Goal: Task Accomplishment & Management: Use online tool/utility

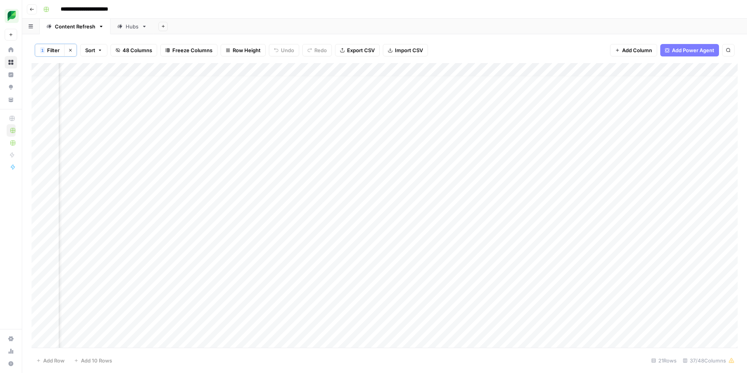
scroll to position [6, 383]
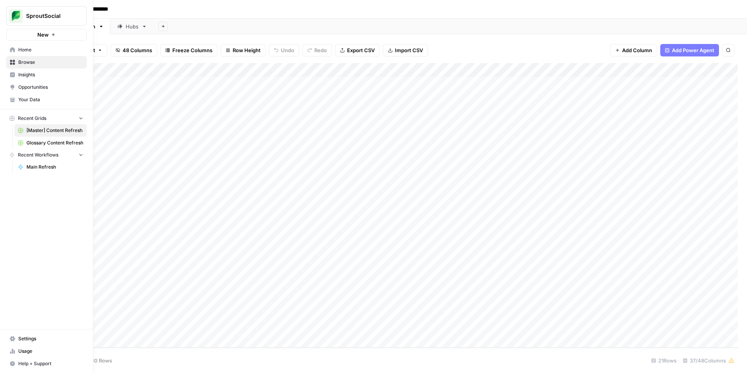
click at [12, 50] on icon at bounding box center [12, 49] width 5 height 5
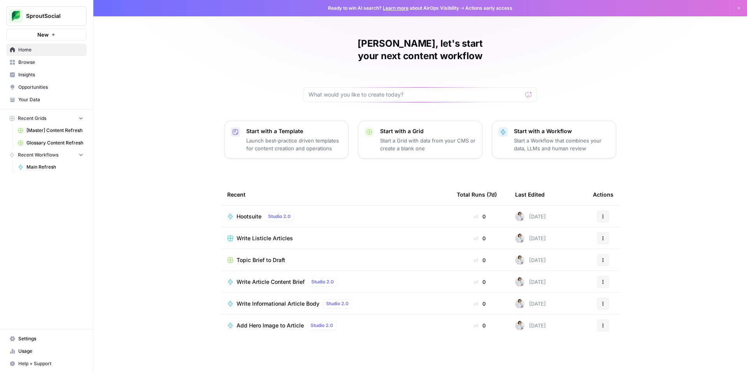
click at [65, 153] on button "Recent Workflows" at bounding box center [46, 155] width 81 height 12
drag, startPoint x: 64, startPoint y: 153, endPoint x: 60, endPoint y: 161, distance: 8.7
click at [64, 153] on button "Recent Workflows" at bounding box center [46, 155] width 81 height 12
click at [38, 168] on span "Main Refresh" at bounding box center [54, 166] width 57 height 7
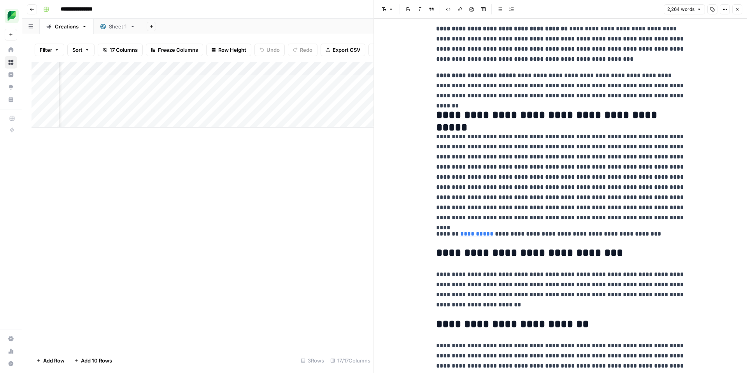
scroll to position [2486, 0]
click at [739, 11] on icon "button" at bounding box center [737, 9] width 5 height 5
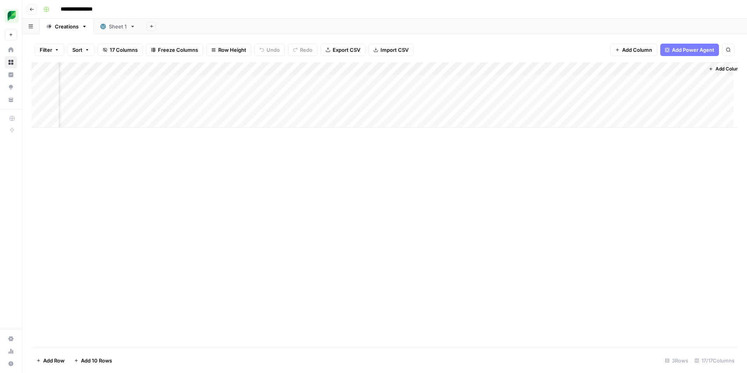
scroll to position [0, 667]
click at [449, 96] on div "Add Column" at bounding box center [385, 94] width 706 height 65
click at [254, 95] on div "Add Column" at bounding box center [385, 94] width 706 height 65
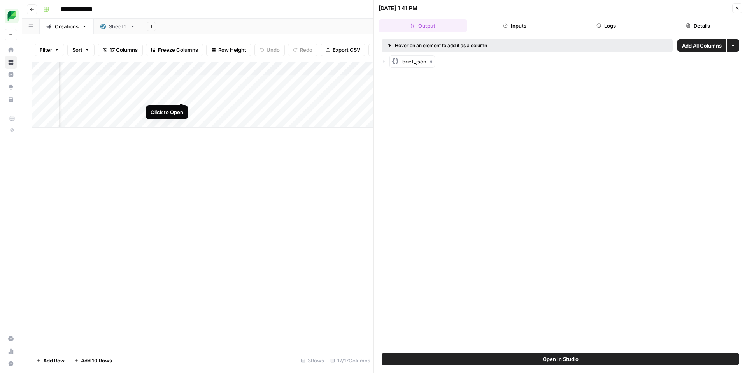
click at [180, 94] on div "Add Column" at bounding box center [203, 94] width 342 height 65
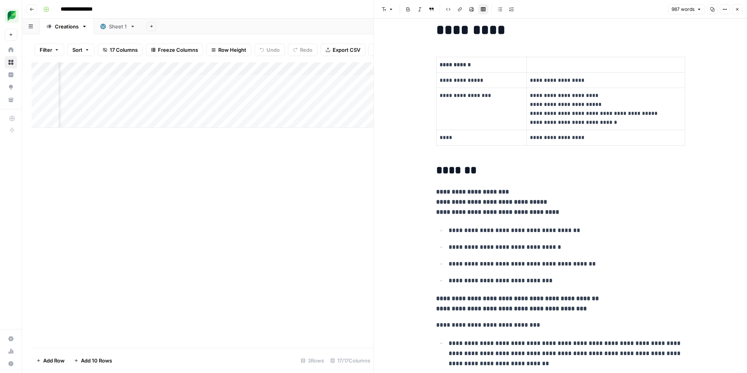
scroll to position [14, 0]
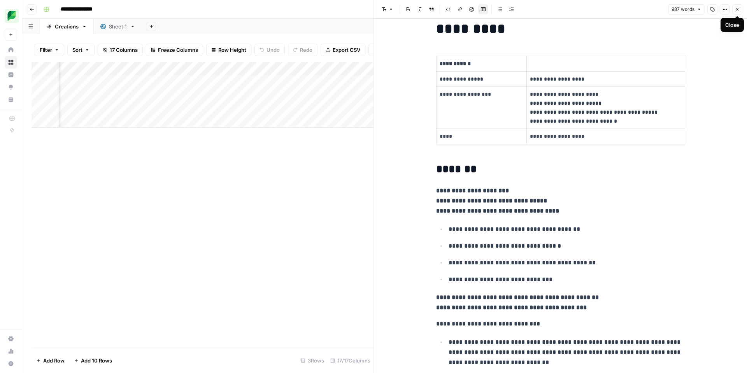
click at [739, 9] on icon "button" at bounding box center [737, 9] width 5 height 5
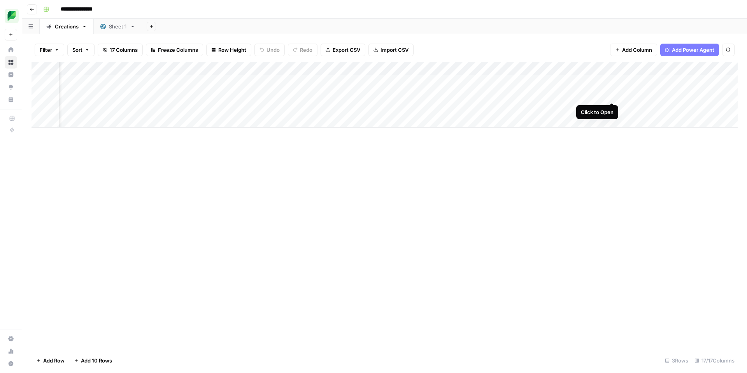
click at [612, 95] on div "Add Column" at bounding box center [385, 94] width 706 height 65
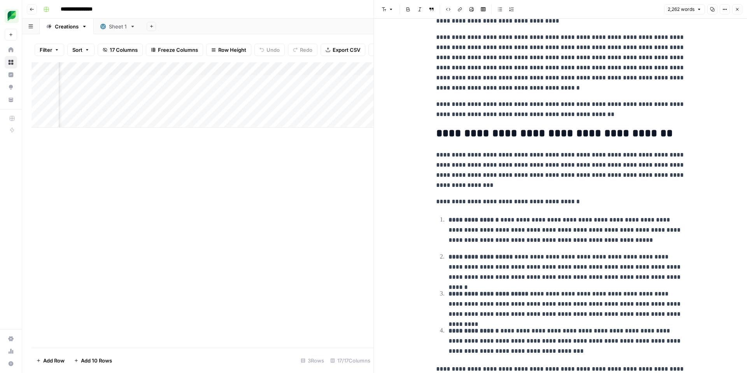
scroll to position [205, 0]
type input "sprout"
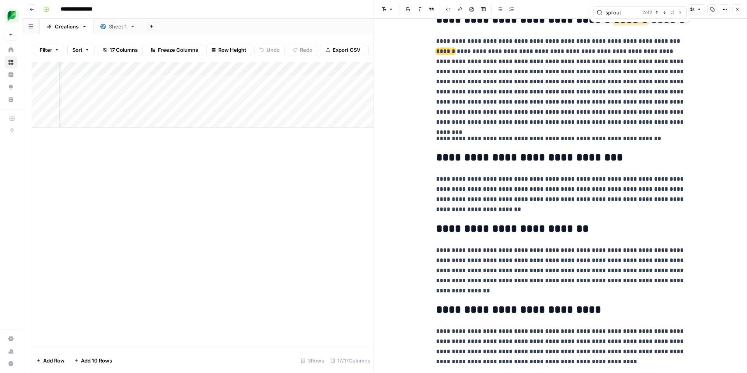
scroll to position [2592, 0]
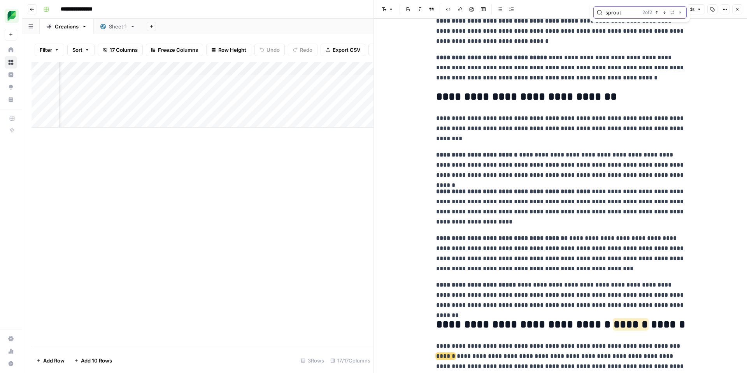
click at [658, 14] on icon "button" at bounding box center [657, 13] width 4 height 4
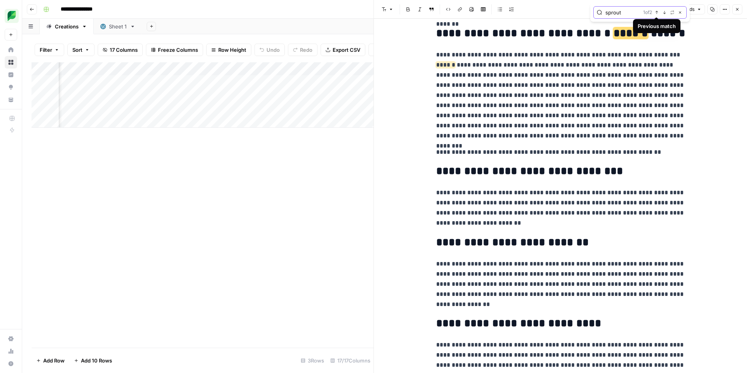
click at [667, 11] on button "Next Match" at bounding box center [664, 12] width 6 height 6
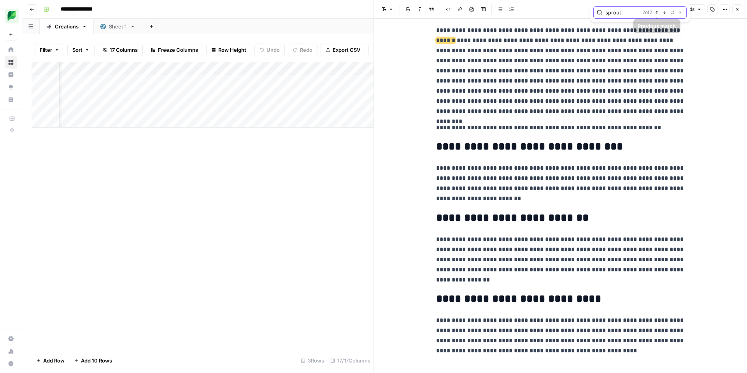
click at [658, 15] on button "Previous match" at bounding box center [657, 12] width 6 height 6
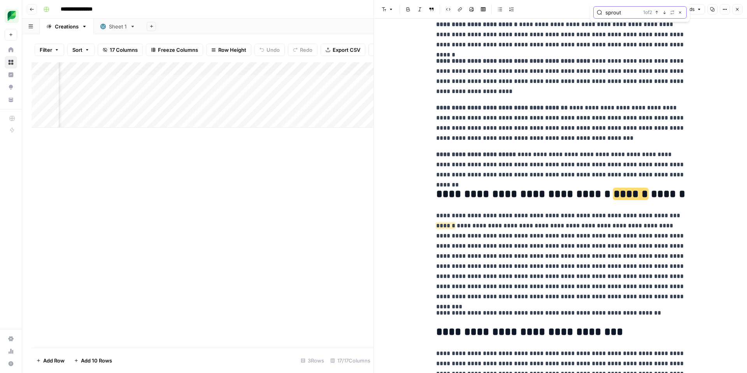
scroll to position [2429, 0]
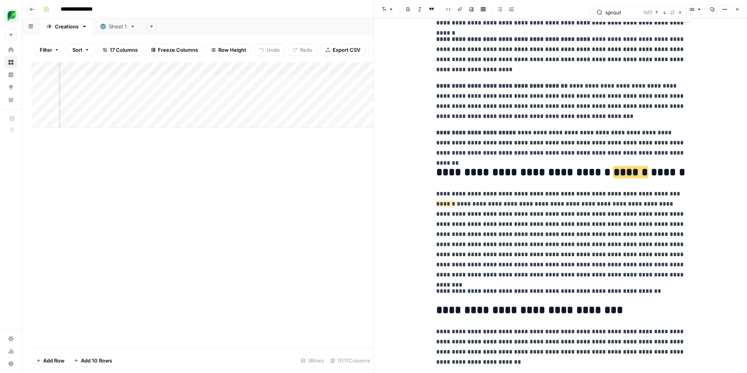
click at [738, 10] on icon "button" at bounding box center [737, 9] width 3 height 3
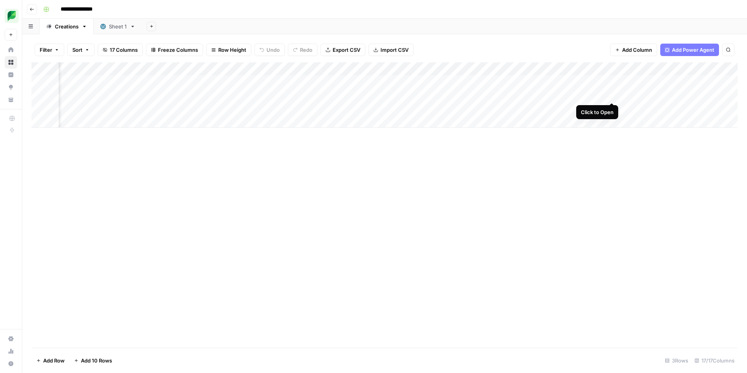
click at [612, 93] on div "Add Column" at bounding box center [385, 94] width 706 height 65
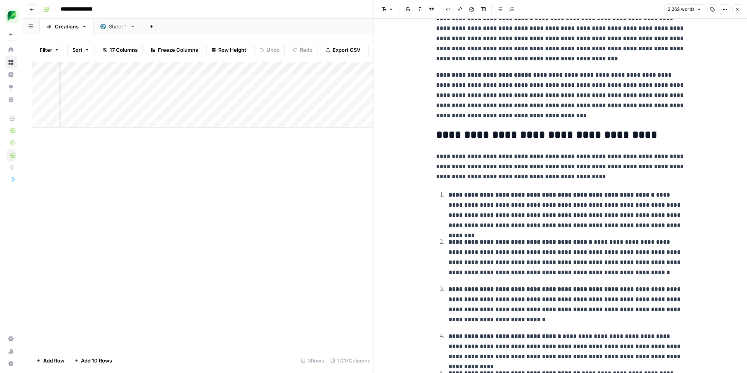
scroll to position [1186, 0]
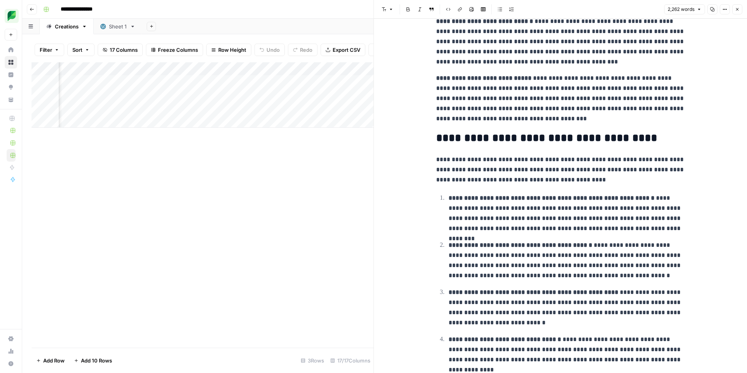
click at [738, 9] on icon "button" at bounding box center [737, 9] width 5 height 5
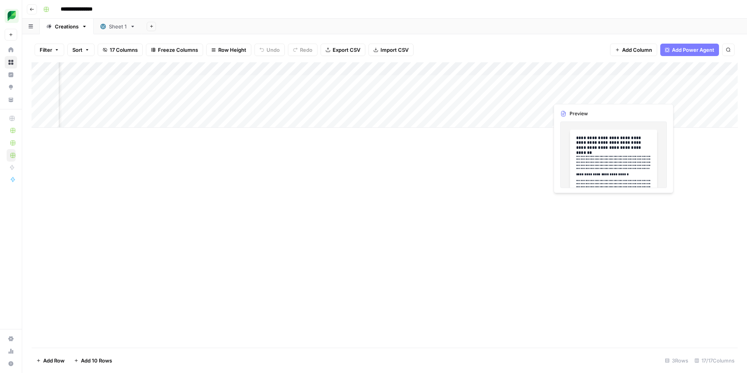
scroll to position [0, 377]
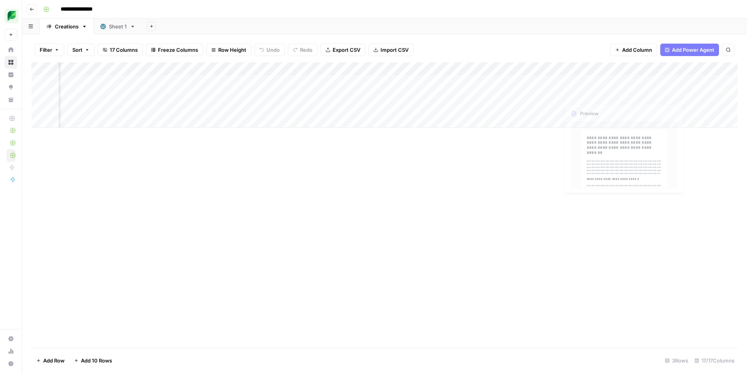
click at [655, 94] on div "Add Column" at bounding box center [385, 94] width 706 height 65
click at [651, 94] on div "Add Column" at bounding box center [385, 94] width 706 height 65
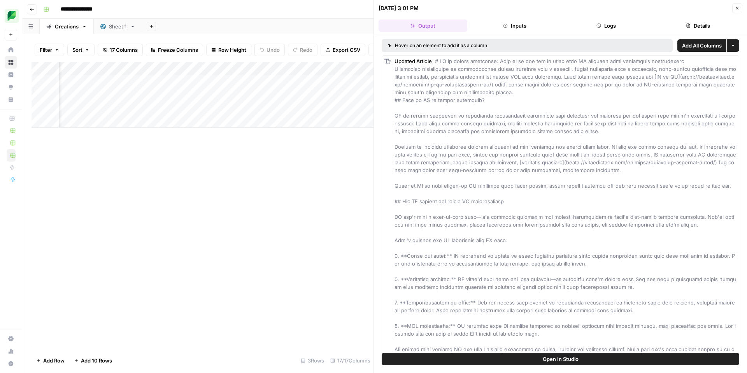
click at [740, 5] on button "Close" at bounding box center [737, 8] width 10 height 10
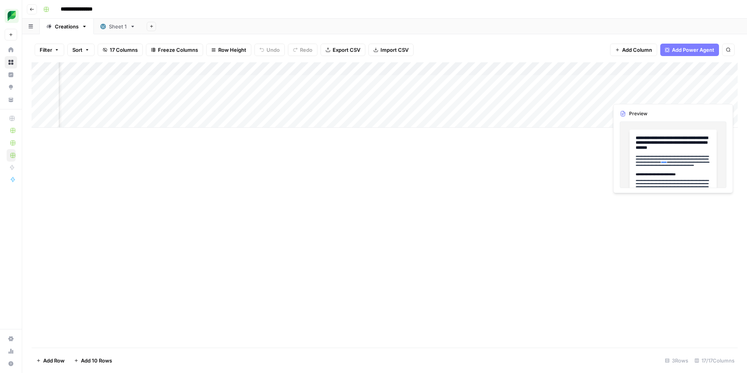
click at [677, 93] on div "Add Column" at bounding box center [385, 94] width 706 height 65
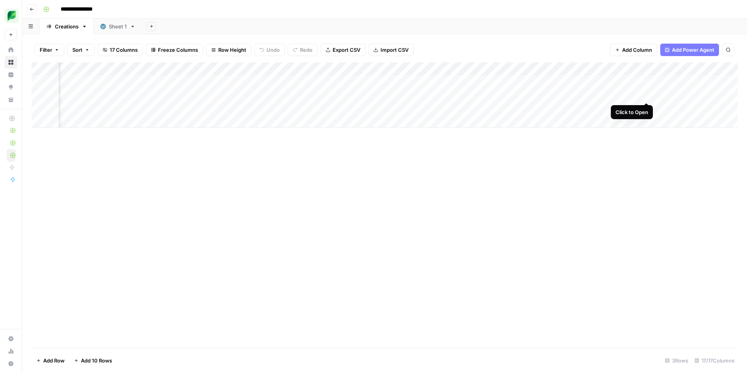
click at [646, 93] on div "Add Column" at bounding box center [385, 94] width 706 height 65
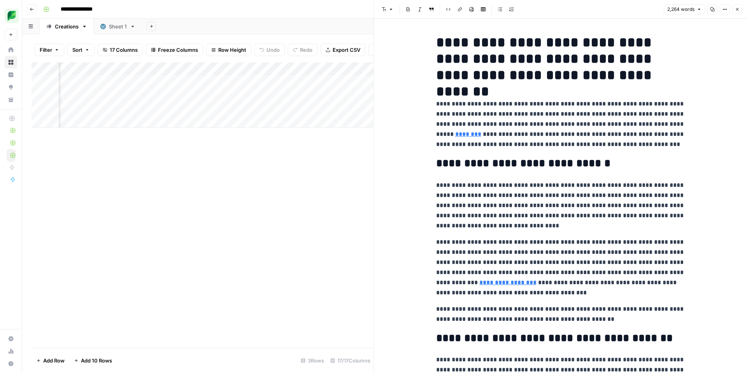
click at [481, 131] on link "********" at bounding box center [468, 134] width 26 height 6
click at [614, 111] on icon at bounding box center [615, 112] width 5 height 5
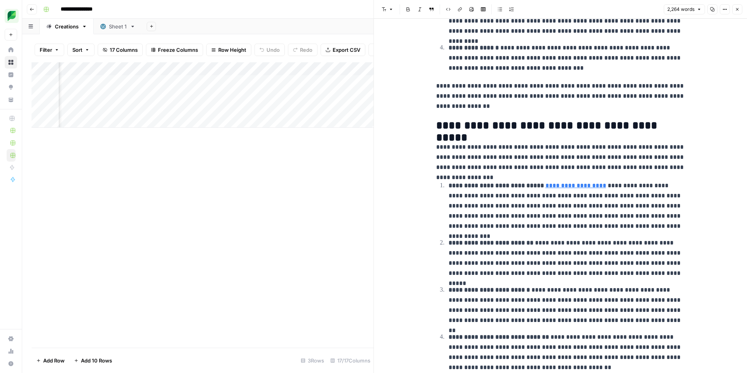
scroll to position [493, 0]
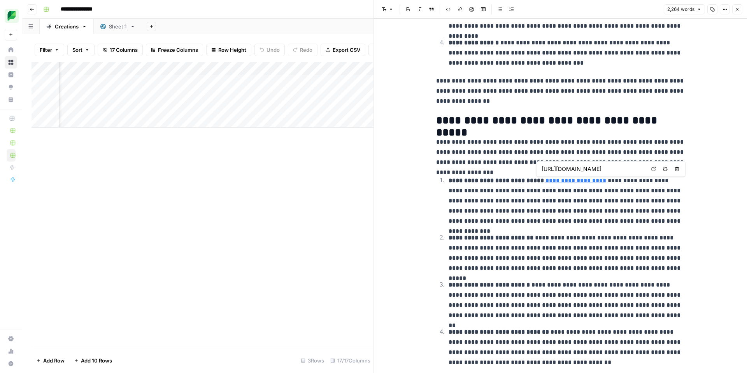
click at [568, 179] on link "**********" at bounding box center [576, 180] width 61 height 6
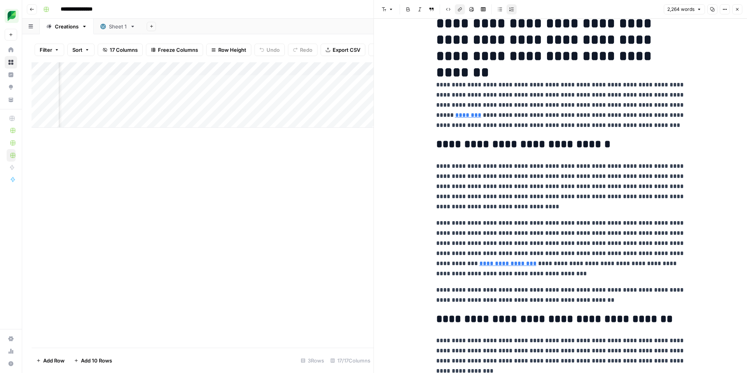
scroll to position [5, 0]
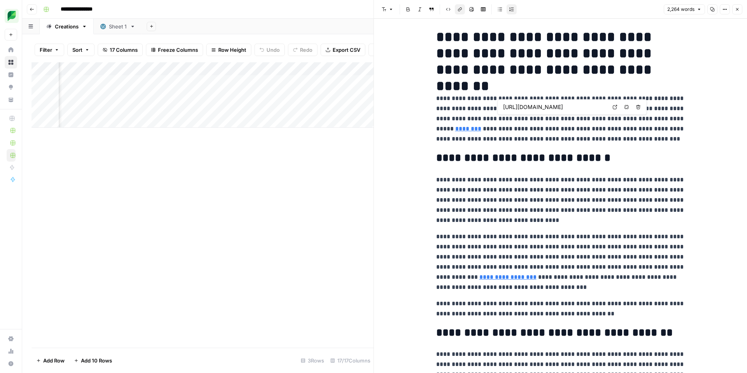
click at [481, 126] on link "********" at bounding box center [468, 129] width 26 height 6
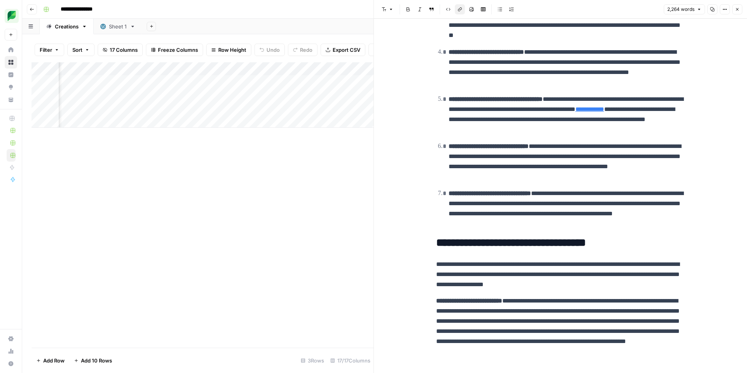
scroll to position [770, 0]
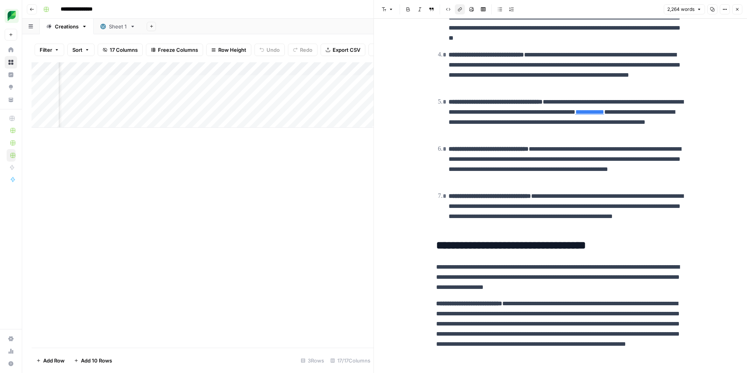
click at [154, 107] on div "Add Column" at bounding box center [203, 94] width 342 height 65
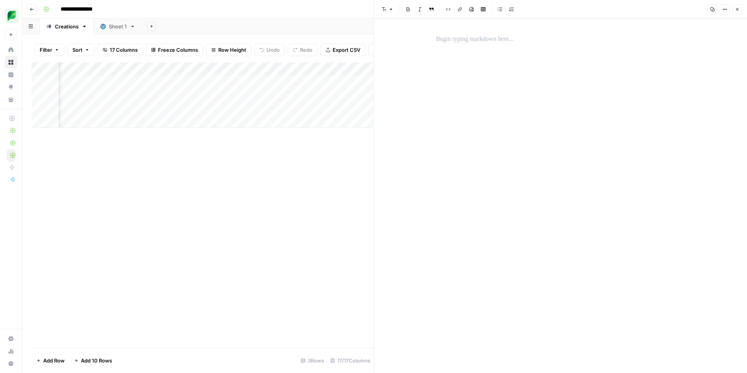
scroll to position [0, 143]
click at [287, 93] on div "Add Column" at bounding box center [203, 94] width 342 height 65
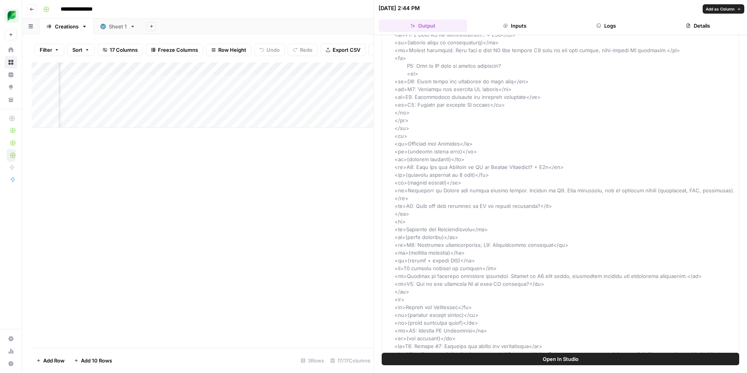
scroll to position [884, 0]
click at [219, 161] on div "Add Column" at bounding box center [203, 204] width 342 height 285
click at [737, 9] on icon "button" at bounding box center [737, 8] width 3 height 3
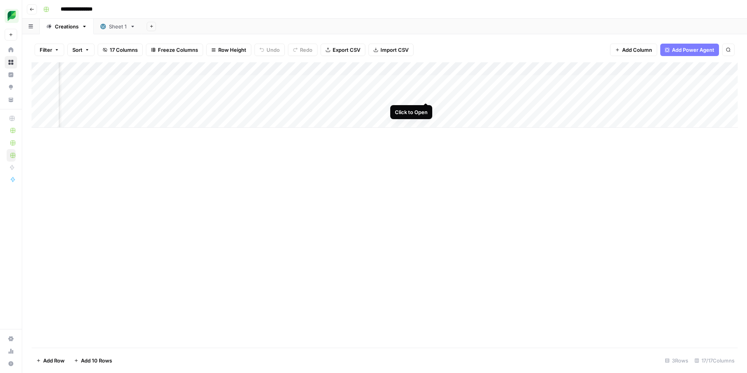
click at [426, 95] on div "Add Column" at bounding box center [385, 94] width 706 height 65
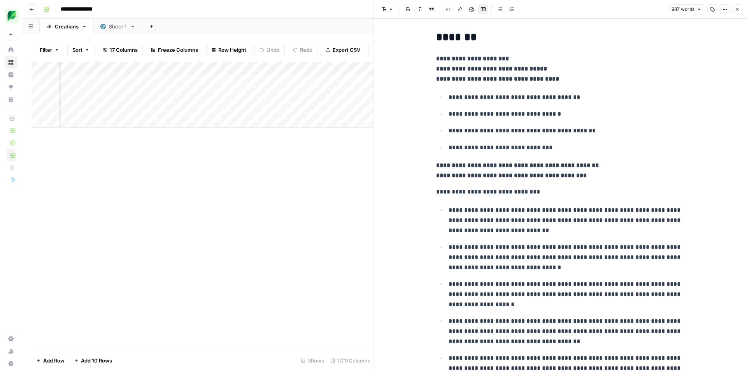
scroll to position [121, 0]
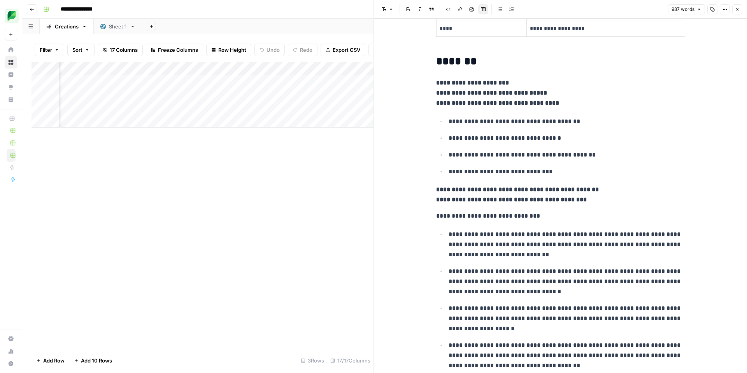
click at [740, 9] on button "Close" at bounding box center [737, 9] width 10 height 10
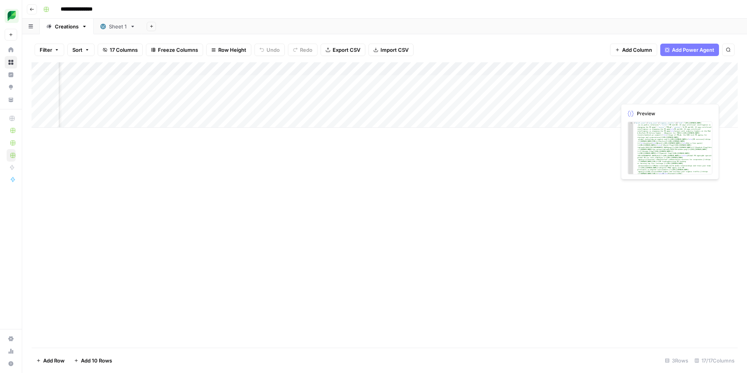
click at [666, 96] on div "Add Column" at bounding box center [385, 94] width 706 height 65
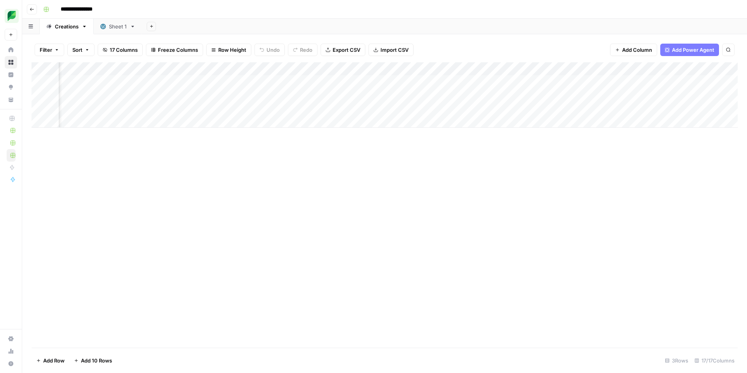
scroll to position [0, 409]
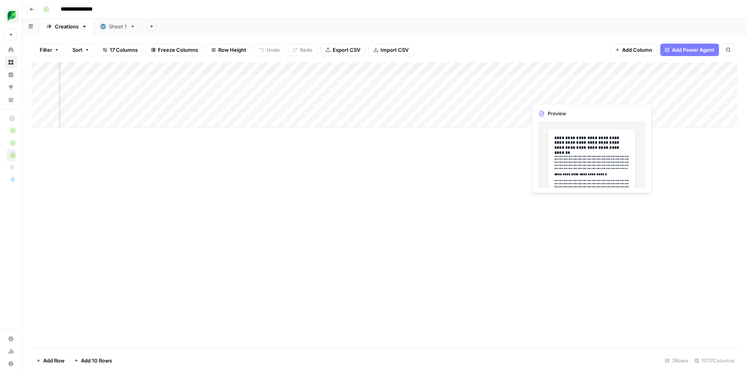
click at [590, 94] on div "Add Column" at bounding box center [385, 94] width 706 height 65
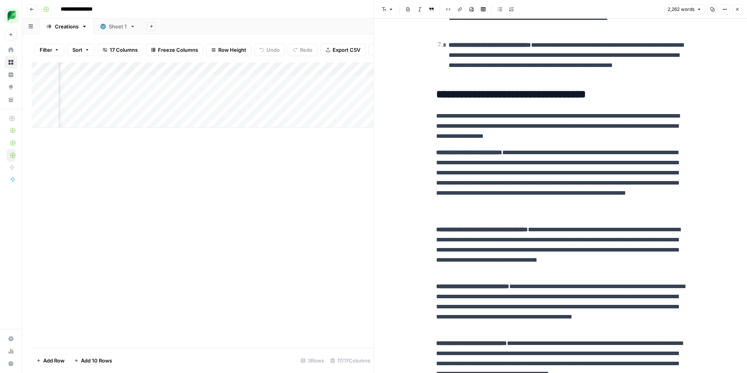
scroll to position [918, 0]
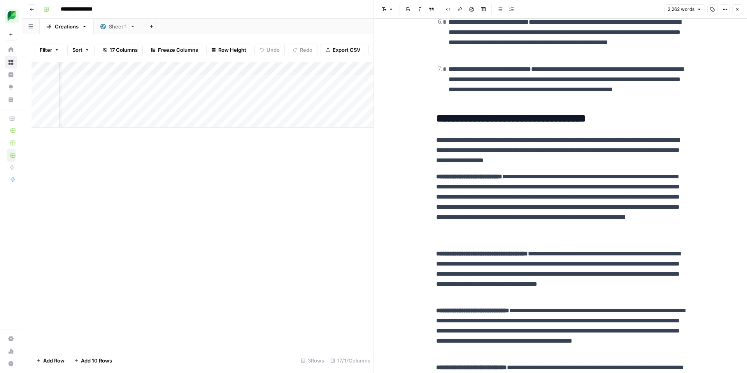
click at [467, 155] on p "**********" at bounding box center [560, 150] width 249 height 30
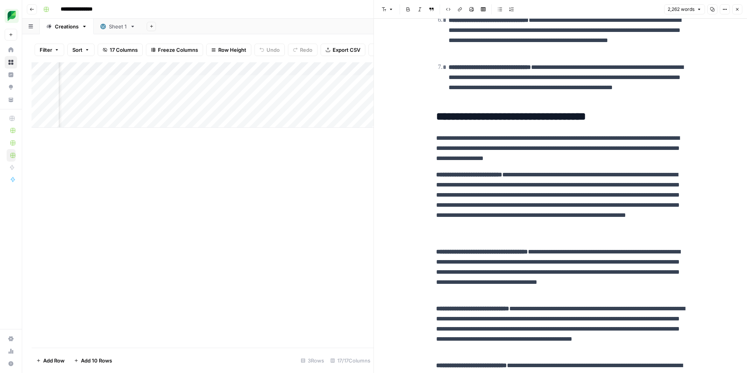
click at [471, 177] on strong "**********" at bounding box center [469, 175] width 66 height 6
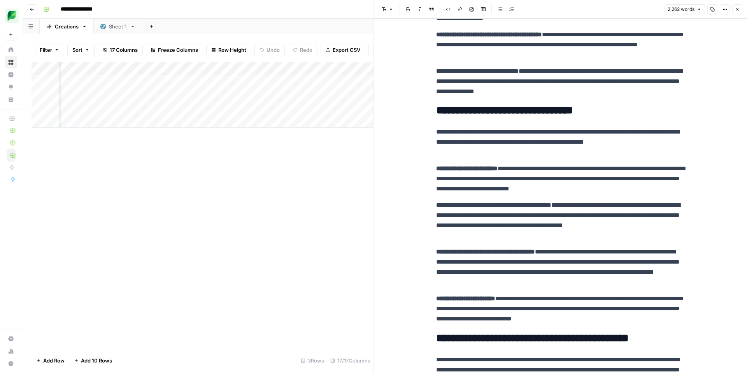
scroll to position [2263, 0]
click at [193, 158] on div "Add Column" at bounding box center [203, 204] width 342 height 285
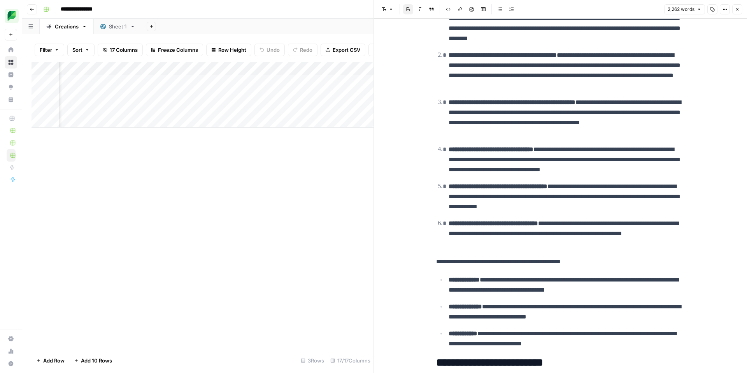
scroll to position [1412, 0]
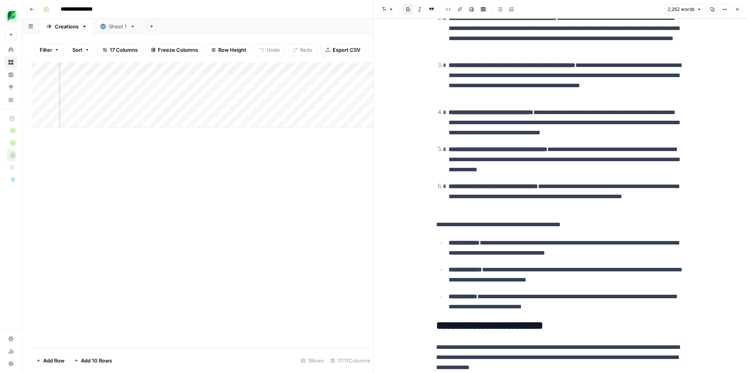
click at [735, 8] on icon "button" at bounding box center [737, 9] width 5 height 5
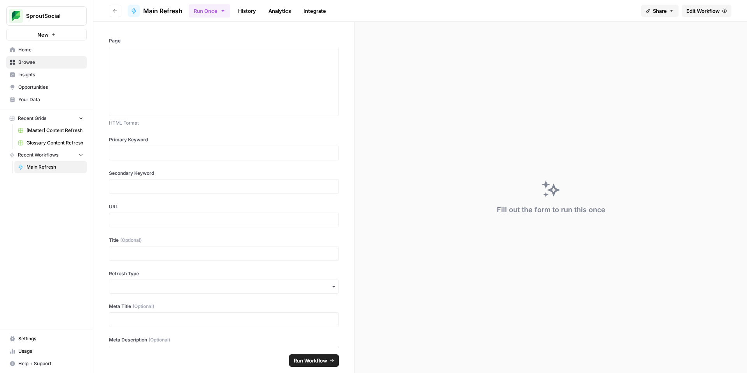
click at [48, 52] on span "Home" at bounding box center [50, 49] width 65 height 7
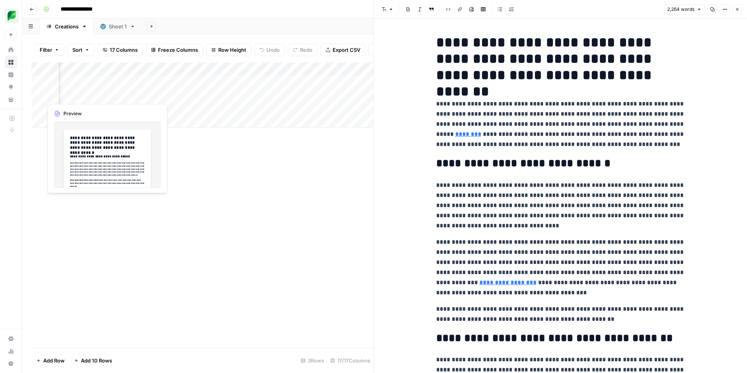
click at [78, 94] on div "Add Column" at bounding box center [203, 94] width 342 height 65
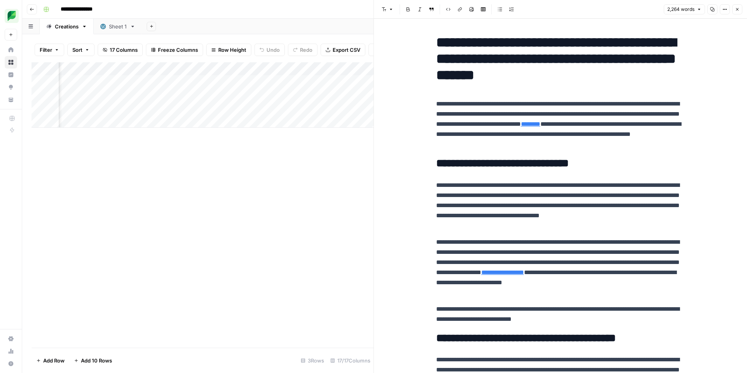
scroll to position [0, 283]
click at [286, 94] on div "Add Column" at bounding box center [203, 94] width 342 height 65
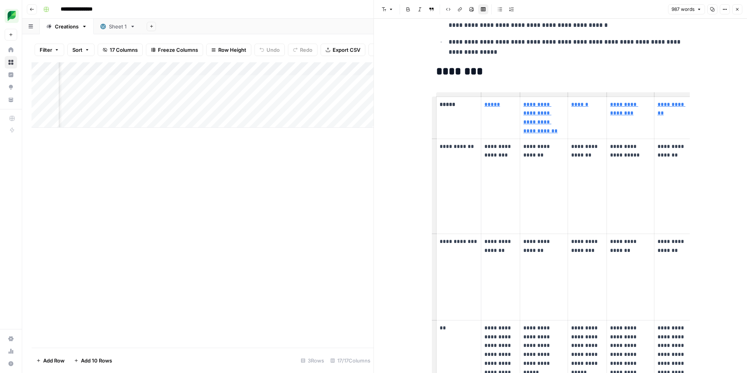
click at [590, 142] on p "**********" at bounding box center [587, 151] width 32 height 18
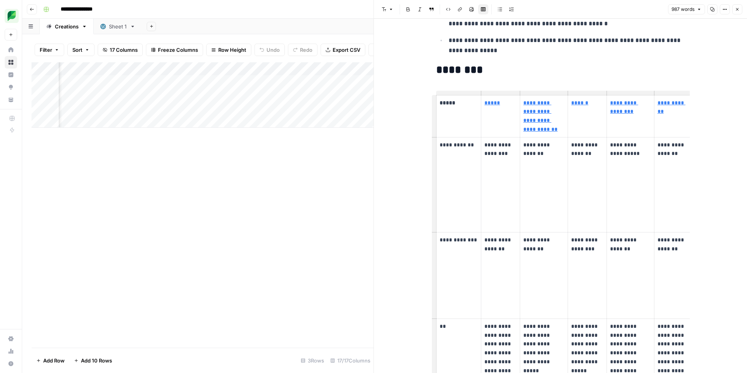
click at [632, 140] on p "**********" at bounding box center [630, 149] width 40 height 18
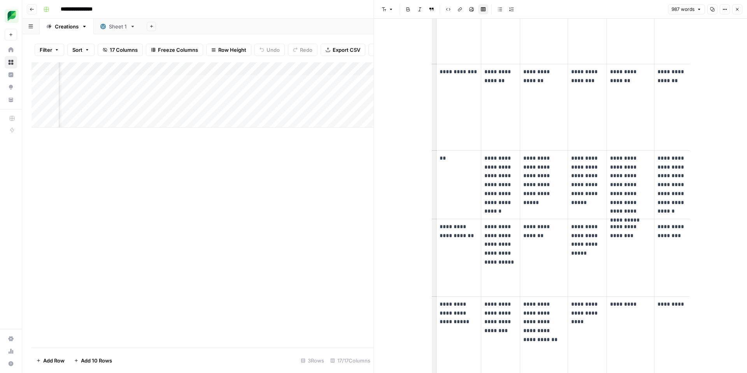
scroll to position [752, 0]
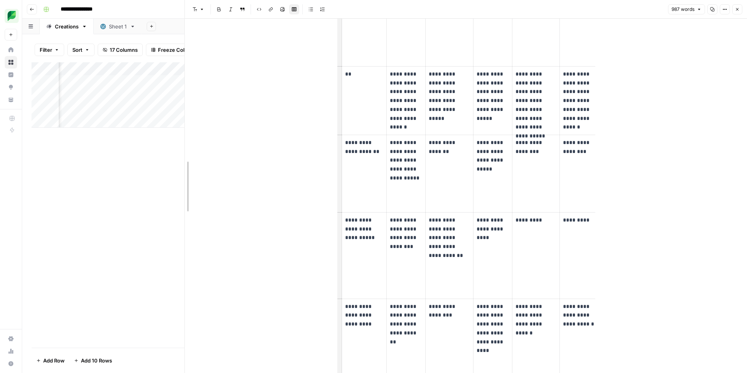
drag, startPoint x: 373, startPoint y: 176, endPoint x: 179, endPoint y: 163, distance: 194.2
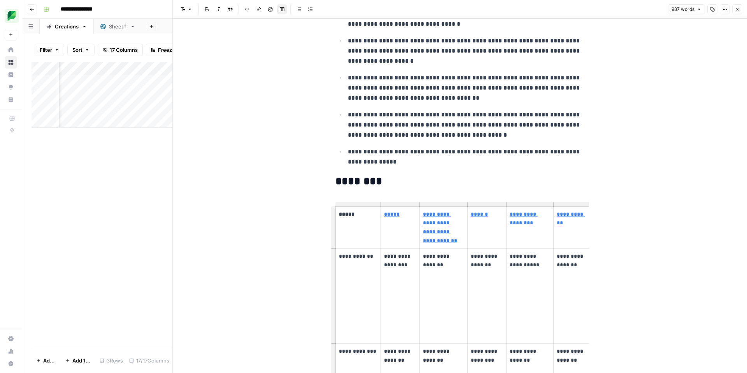
scroll to position [453, 0]
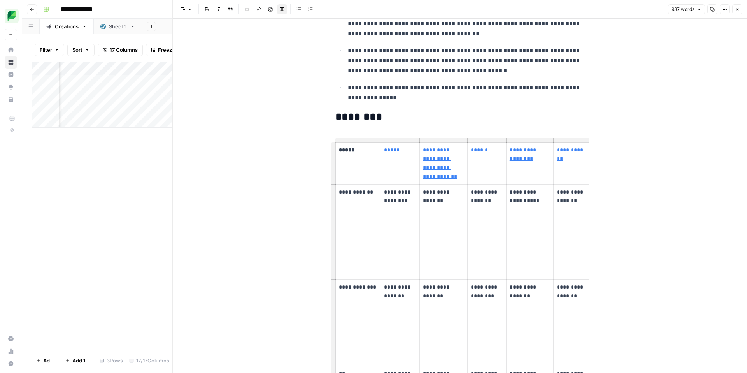
drag, startPoint x: 572, startPoint y: 168, endPoint x: 577, endPoint y: 174, distance: 7.7
click at [576, 172] on th "**********" at bounding box center [574, 163] width 40 height 42
drag, startPoint x: 581, startPoint y: 195, endPoint x: 642, endPoint y: 196, distance: 61.1
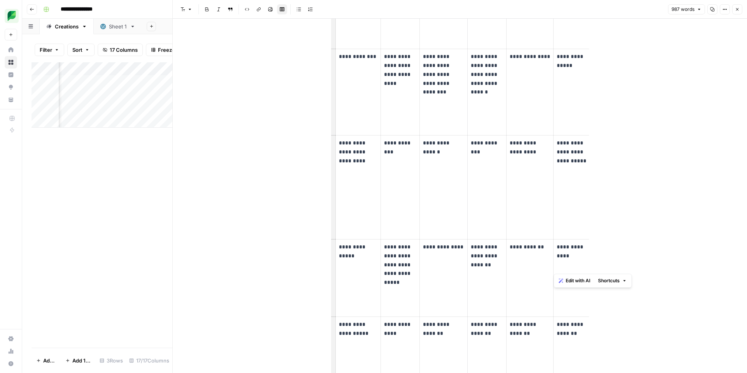
scroll to position [1557, 0]
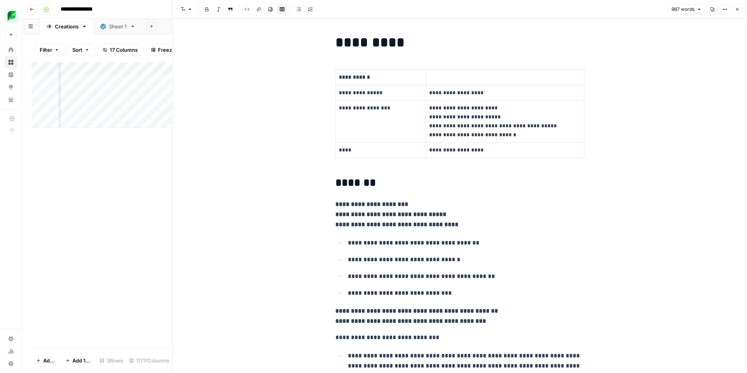
scroll to position [5, 0]
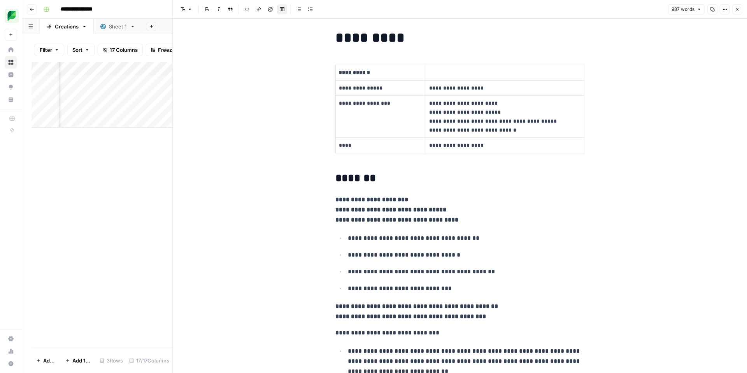
click at [739, 11] on icon "button" at bounding box center [737, 9] width 5 height 5
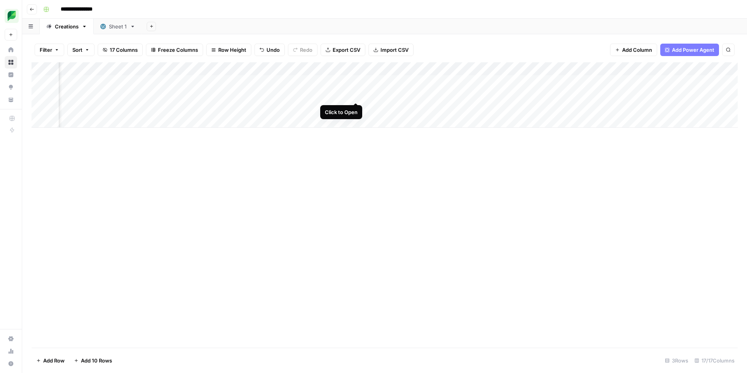
click at [354, 95] on div "Add Column" at bounding box center [385, 94] width 706 height 65
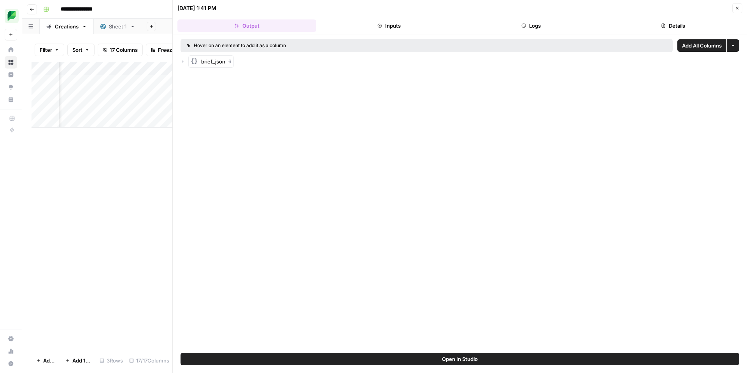
click at [735, 9] on icon "button" at bounding box center [737, 8] width 5 height 5
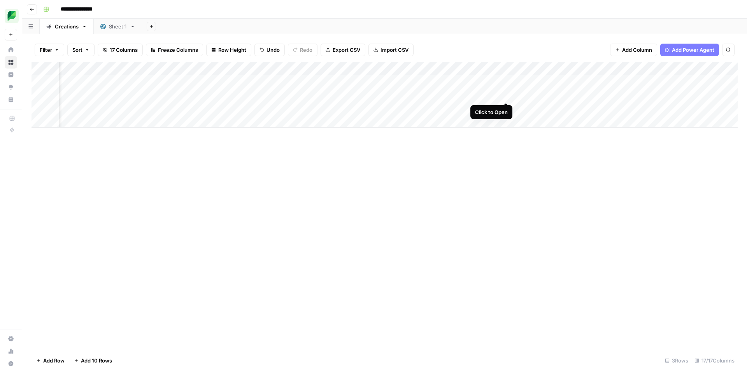
click at [508, 94] on div "Add Column" at bounding box center [385, 94] width 706 height 65
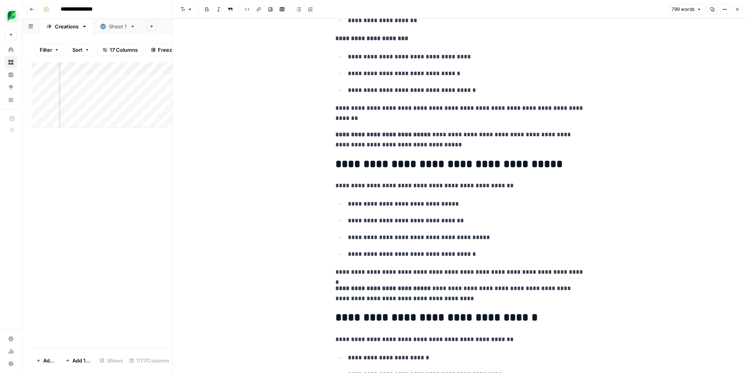
scroll to position [1623, 0]
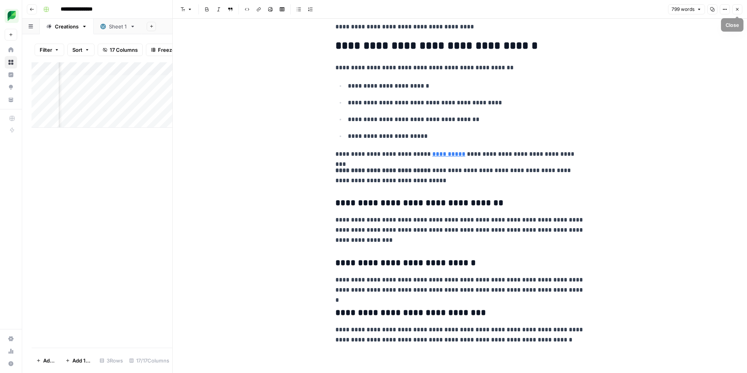
click at [740, 9] on button "Close" at bounding box center [737, 9] width 10 height 10
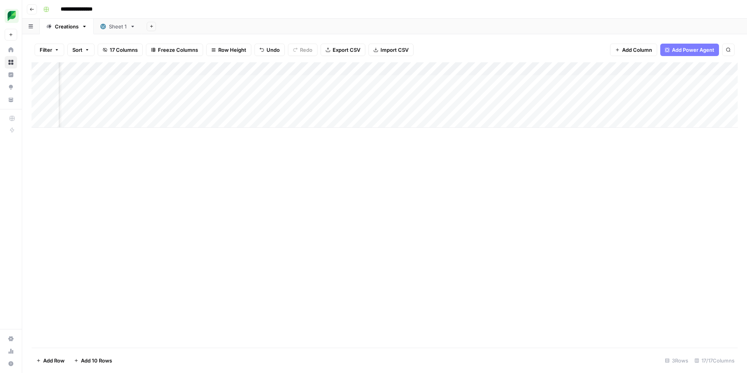
scroll to position [0, 284]
click at [286, 95] on div "Add Column" at bounding box center [385, 94] width 706 height 65
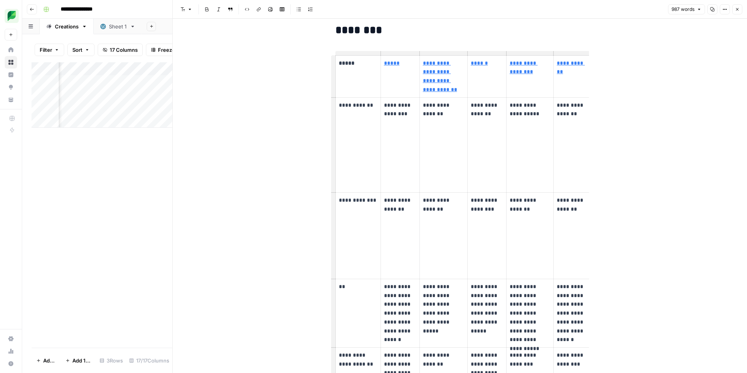
scroll to position [521, 0]
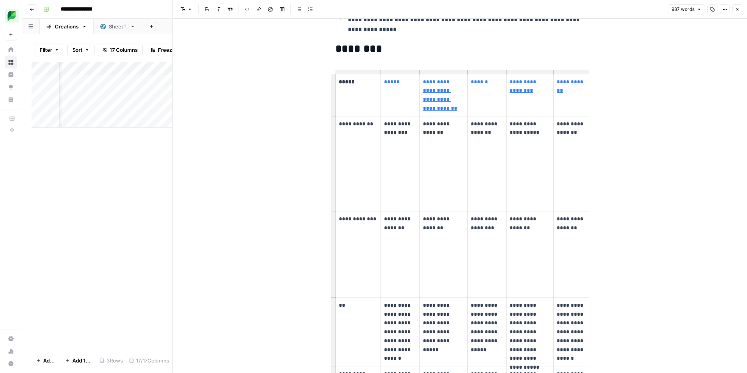
drag, startPoint x: 558, startPoint y: 121, endPoint x: 604, endPoint y: 118, distance: 46.4
click at [444, 78] on p "**********" at bounding box center [443, 94] width 41 height 35
drag, startPoint x: 530, startPoint y: 143, endPoint x: 541, endPoint y: 97, distance: 47.2
click at [533, 135] on td "**********" at bounding box center [529, 163] width 47 height 95
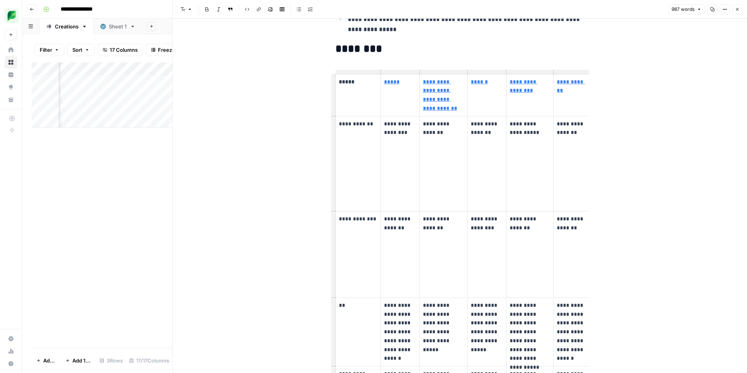
click at [542, 90] on p "**********" at bounding box center [530, 86] width 40 height 18
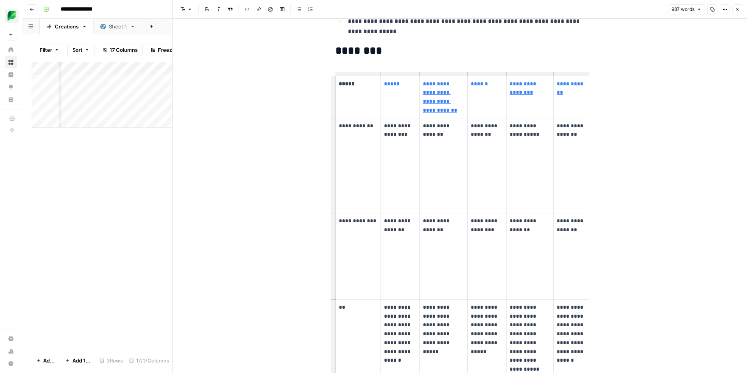
scroll to position [0, 92]
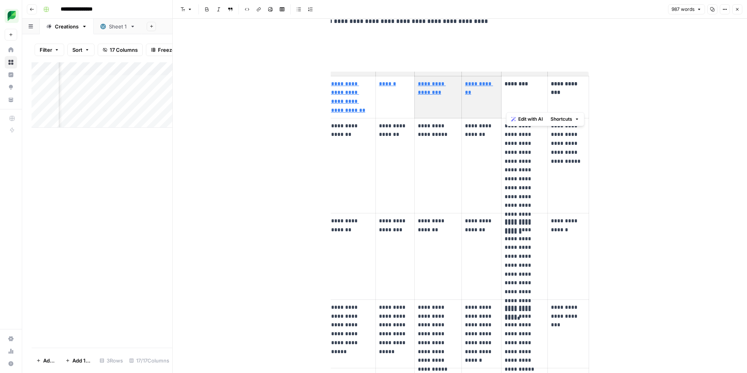
drag, startPoint x: 516, startPoint y: 100, endPoint x: 614, endPoint y: 120, distance: 100.0
click at [567, 141] on p "**********" at bounding box center [568, 138] width 35 height 35
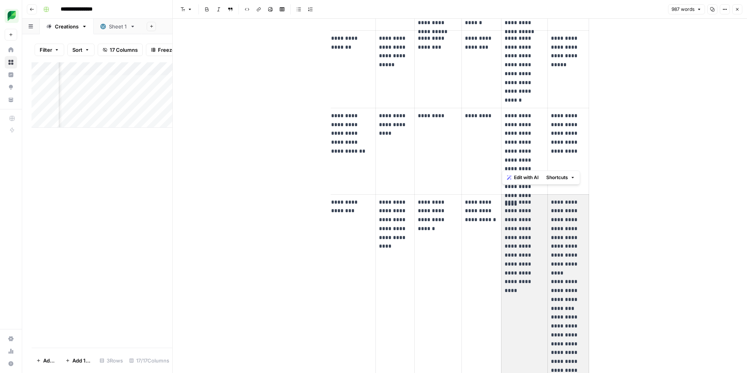
drag, startPoint x: 535, startPoint y: 191, endPoint x: 605, endPoint y: 210, distance: 73.0
click at [624, 213] on div "**********" at bounding box center [460, 121] width 574 height 1919
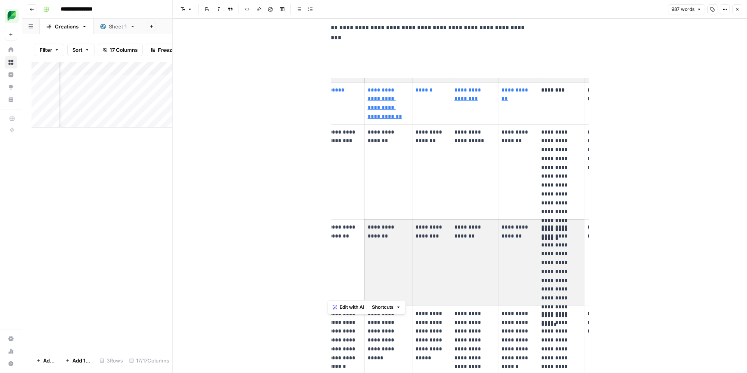
scroll to position [0, 0]
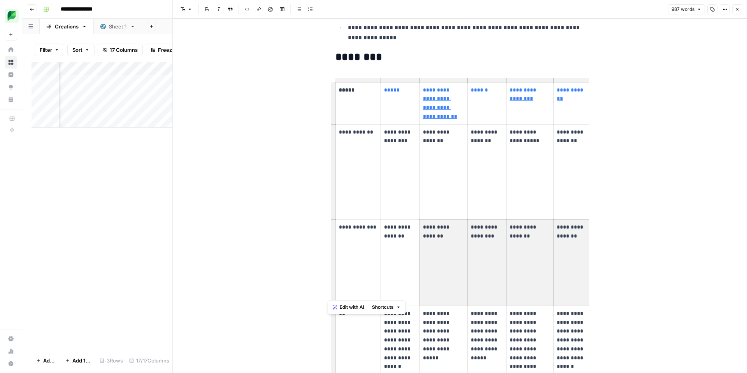
drag, startPoint x: 512, startPoint y: 260, endPoint x: 330, endPoint y: 247, distance: 181.8
click at [468, 240] on td "**********" at bounding box center [486, 262] width 39 height 86
click at [427, 223] on p "**********" at bounding box center [443, 232] width 41 height 18
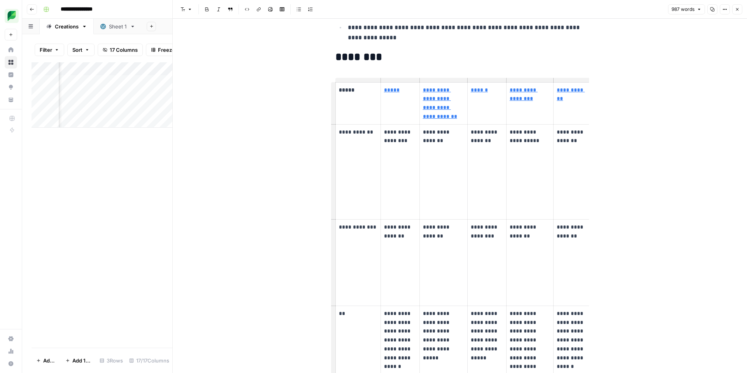
click at [393, 223] on p "**********" at bounding box center [400, 232] width 32 height 18
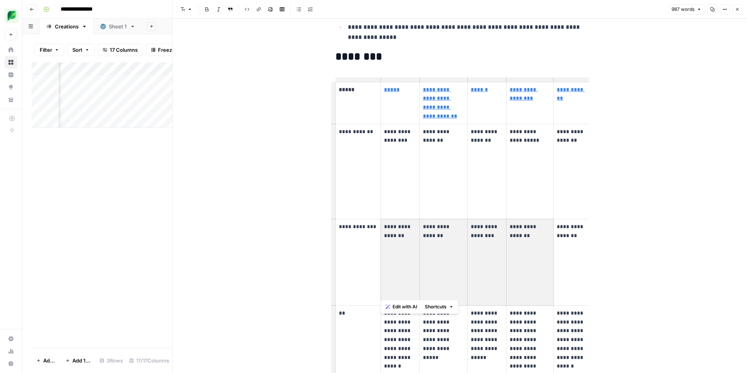
scroll to position [0, 92]
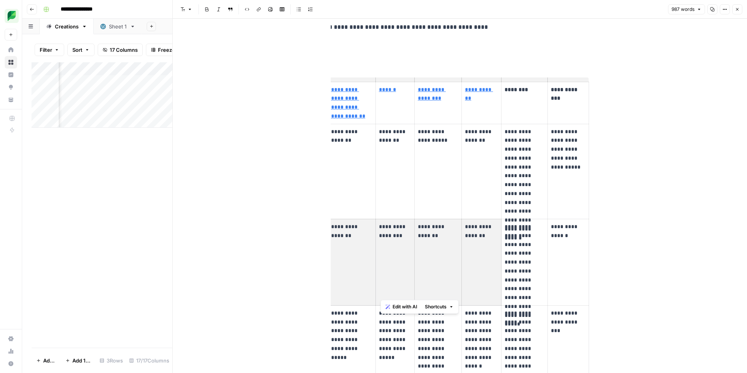
drag, startPoint x: 392, startPoint y: 218, endPoint x: 602, endPoint y: 235, distance: 210.0
click at [565, 222] on p "**********" at bounding box center [568, 231] width 35 height 18
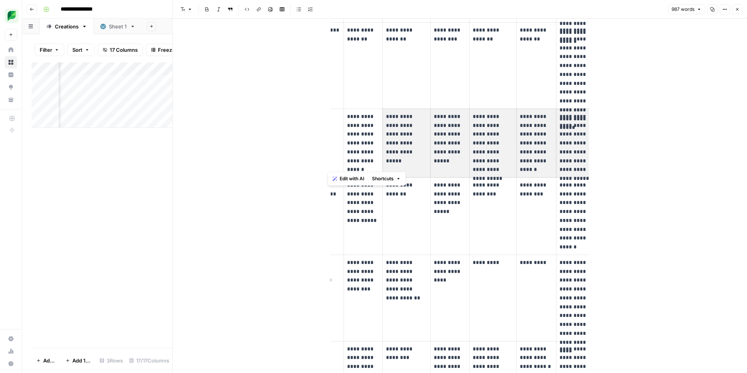
scroll to position [0, 0]
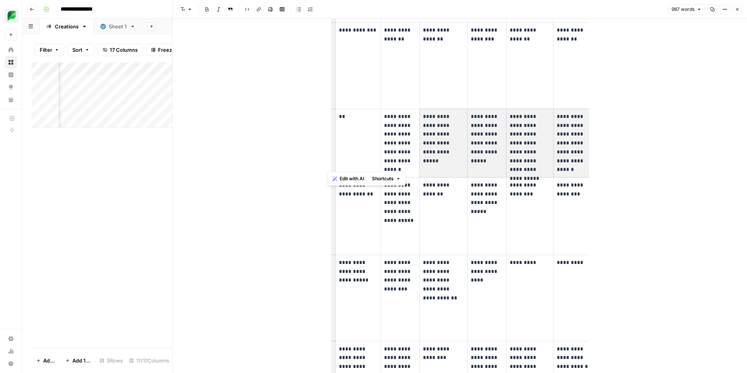
drag, startPoint x: 557, startPoint y: 149, endPoint x: 376, endPoint y: 128, distance: 182.1
click at [315, 134] on div "**********" at bounding box center [460, 268] width 574 height 1919
click at [435, 123] on p "**********" at bounding box center [443, 134] width 41 height 44
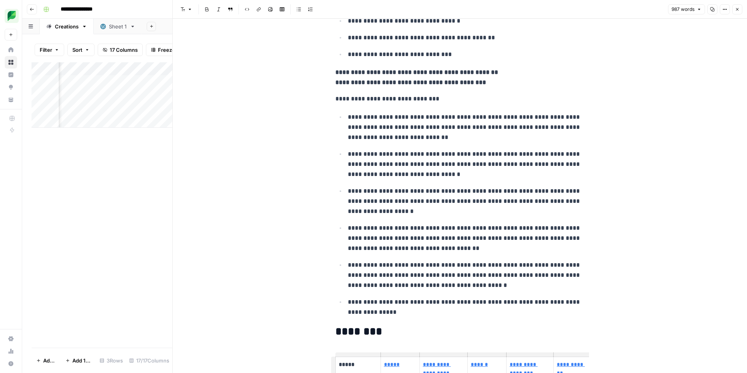
scroll to position [235, 0]
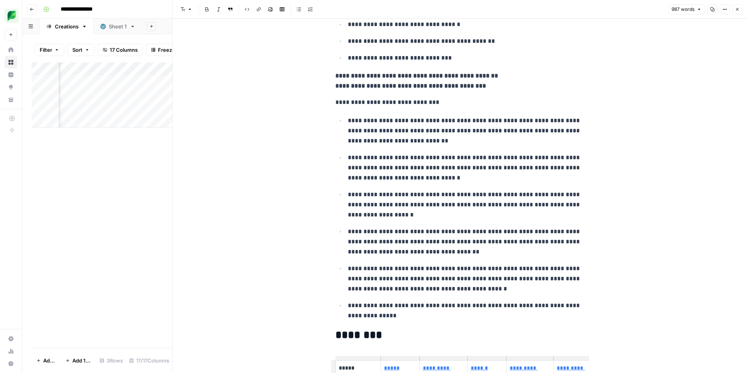
click at [739, 10] on icon "button" at bounding box center [737, 9] width 5 height 5
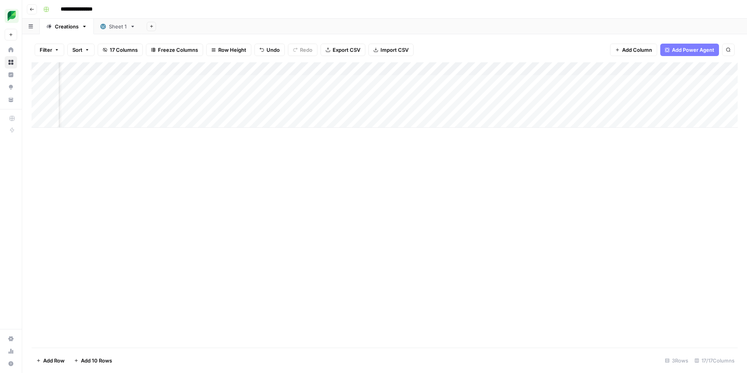
click at [423, 82] on div "Add Column" at bounding box center [385, 94] width 706 height 65
click at [418, 77] on div "Add Column" at bounding box center [385, 94] width 706 height 65
click at [498, 172] on div "Add Column" at bounding box center [385, 204] width 706 height 285
